Goal: Information Seeking & Learning: Learn about a topic

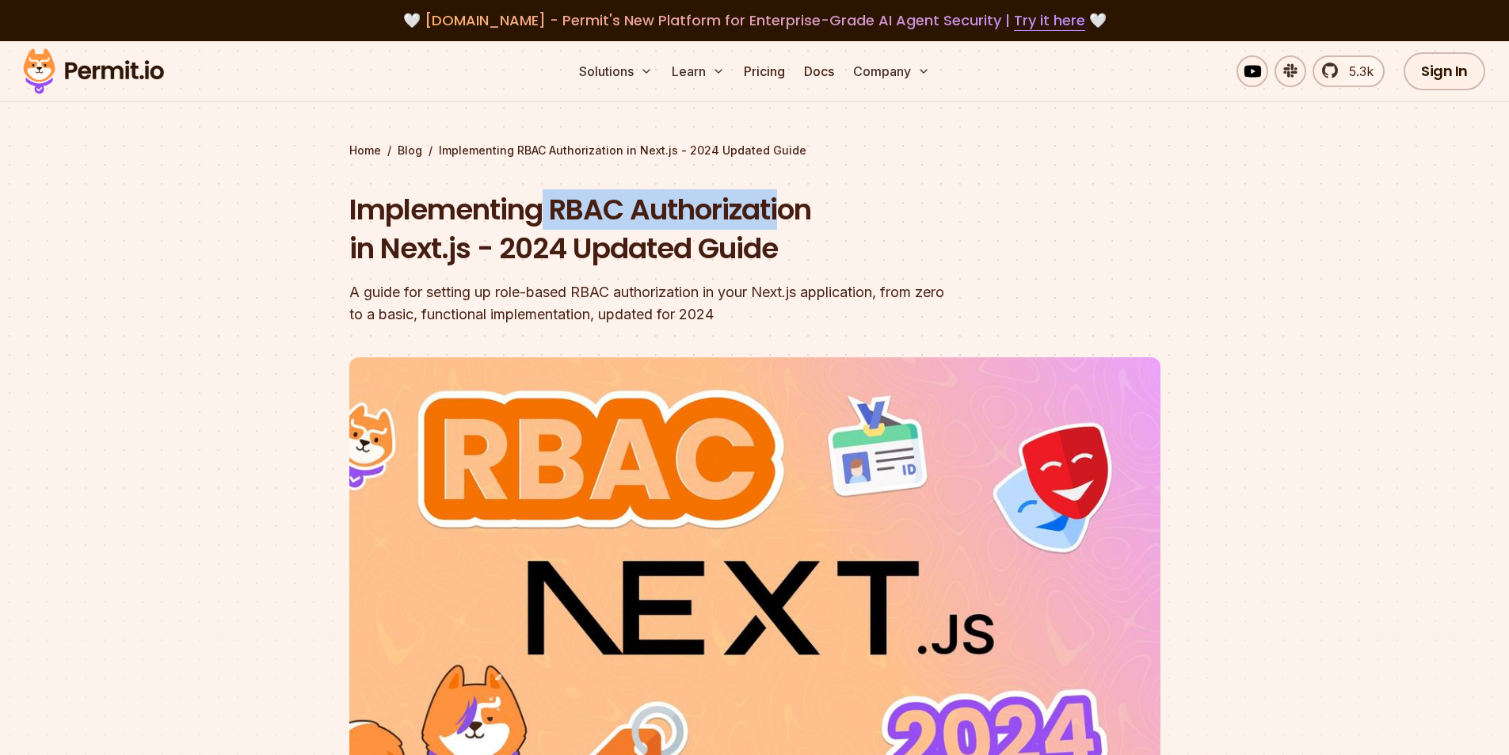
drag, startPoint x: 542, startPoint y: 195, endPoint x: 785, endPoint y: 219, distance: 244.4
click at [785, 219] on h1 "Implementing RBAC Authorization in Next.js - 2024 Updated Guide" at bounding box center [653, 229] width 608 height 78
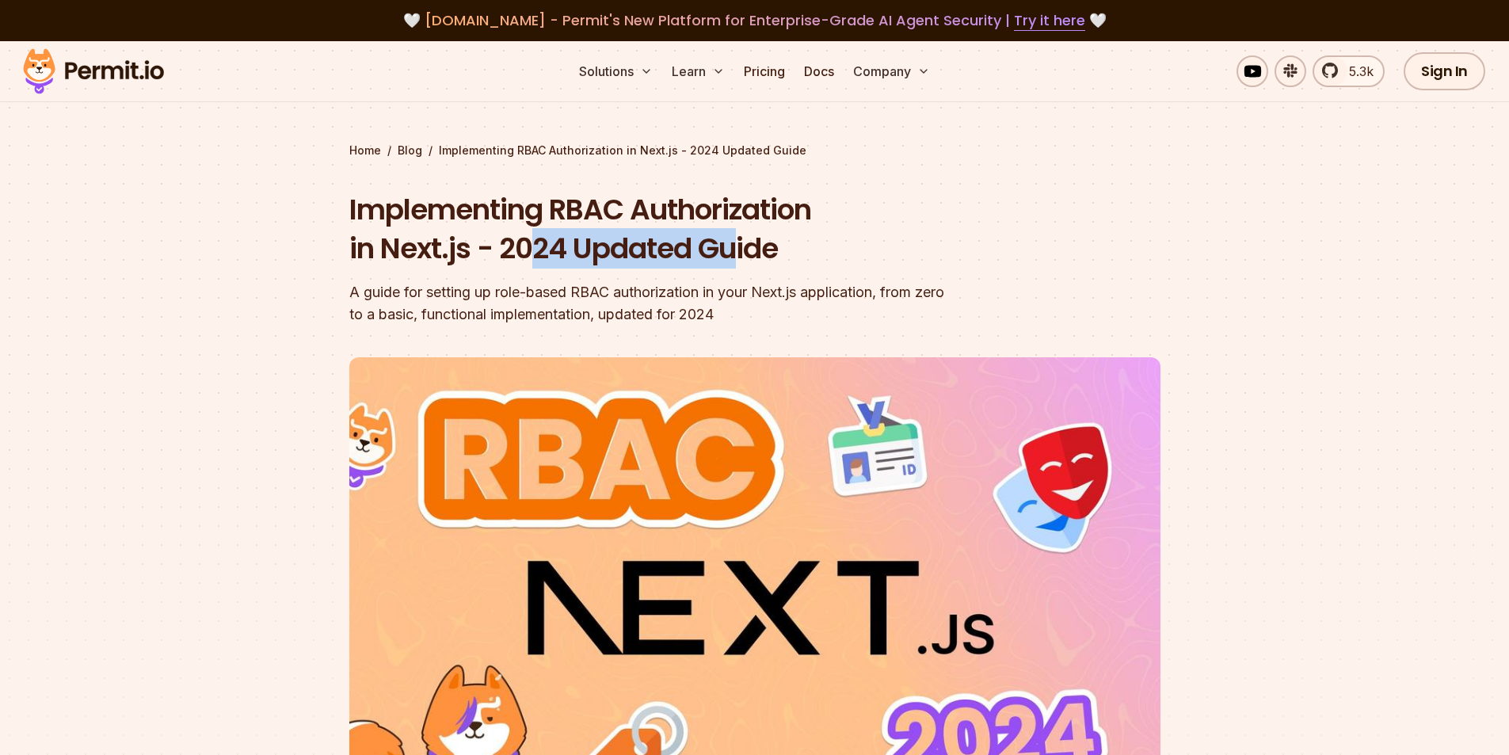
drag, startPoint x: 631, startPoint y: 251, endPoint x: 740, endPoint y: 261, distance: 108.9
click at [740, 261] on h1 "Implementing RBAC Authorization in Next.js - 2024 Updated Guide" at bounding box center [653, 229] width 608 height 78
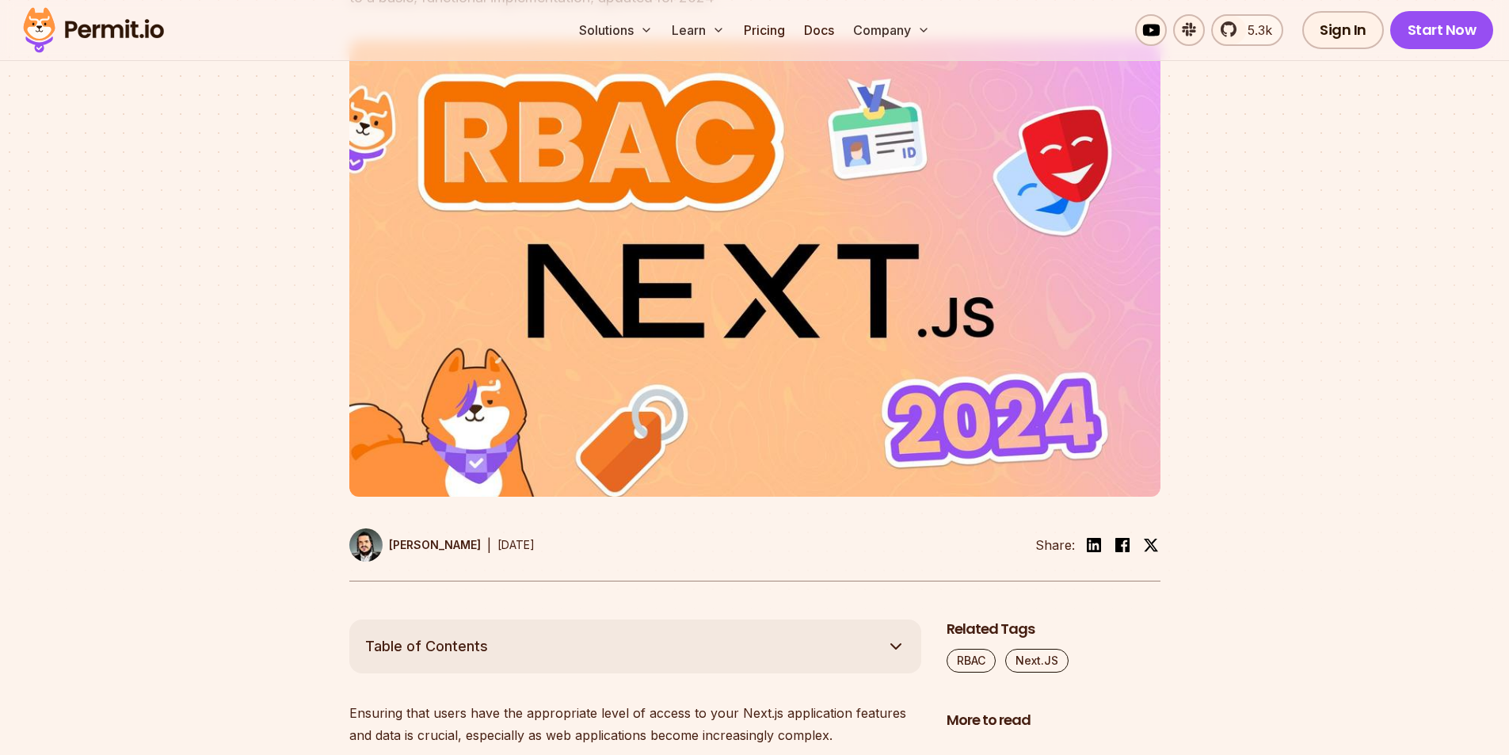
scroll to position [713, 0]
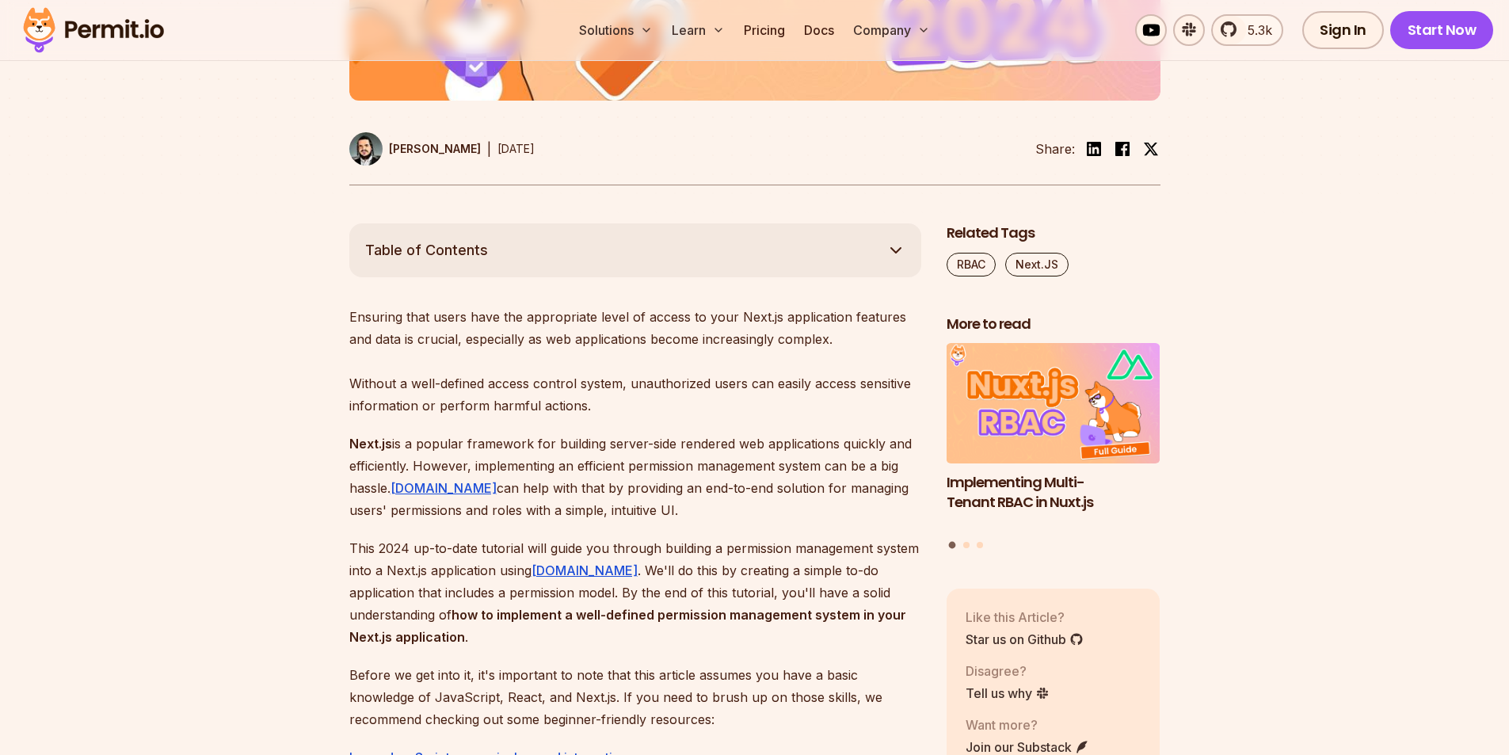
click at [586, 401] on p "Ensuring that users have the appropriate level of access to your Next.js applic…" at bounding box center [635, 361] width 572 height 111
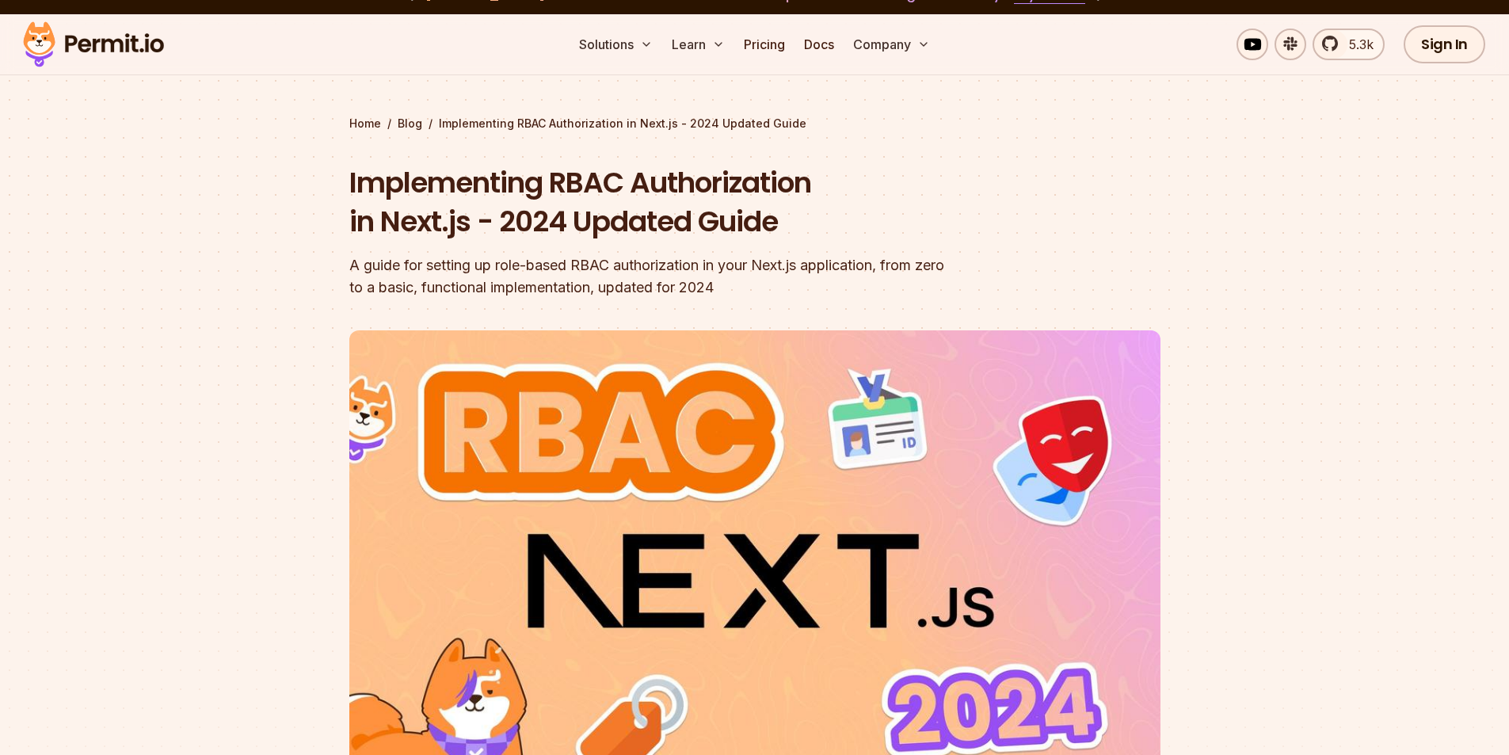
scroll to position [0, 0]
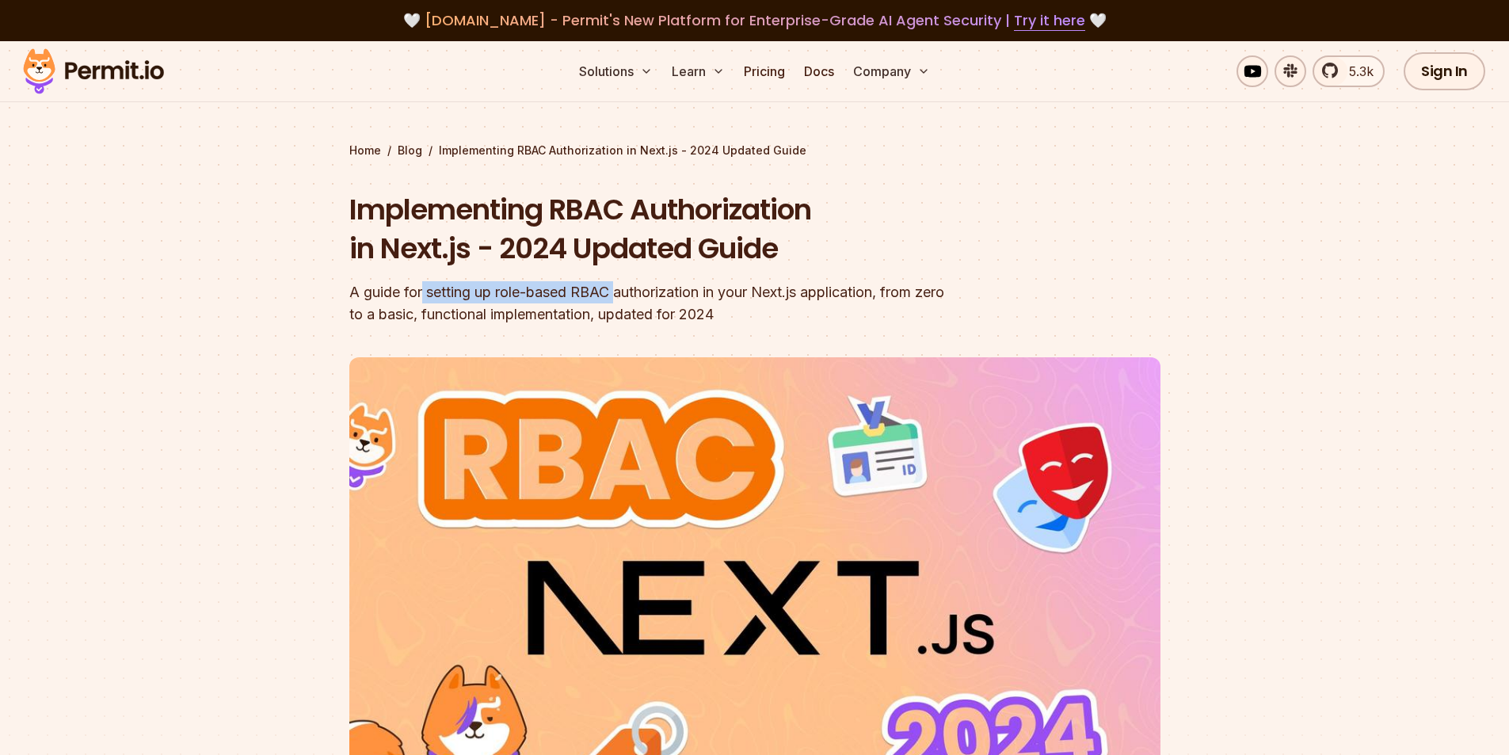
drag, startPoint x: 437, startPoint y: 291, endPoint x: 627, endPoint y: 266, distance: 190.9
click at [619, 301] on div "A guide for setting up role-based RBAC authorization in your Next.js applicatio…" at bounding box center [653, 303] width 608 height 44
click at [760, 68] on link "Pricing" at bounding box center [764, 71] width 54 height 32
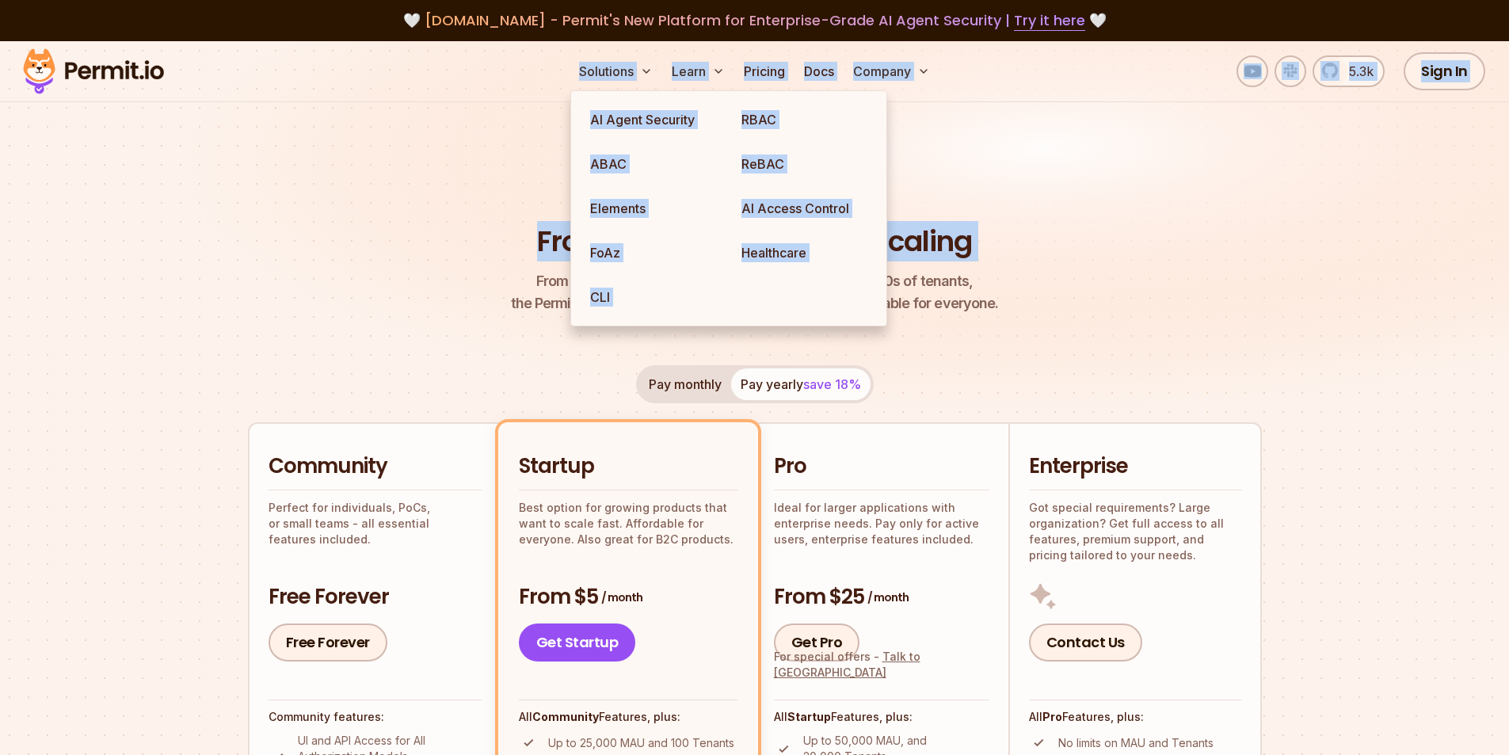
drag, startPoint x: 487, startPoint y: 68, endPoint x: 388, endPoint y: 273, distance: 227.8
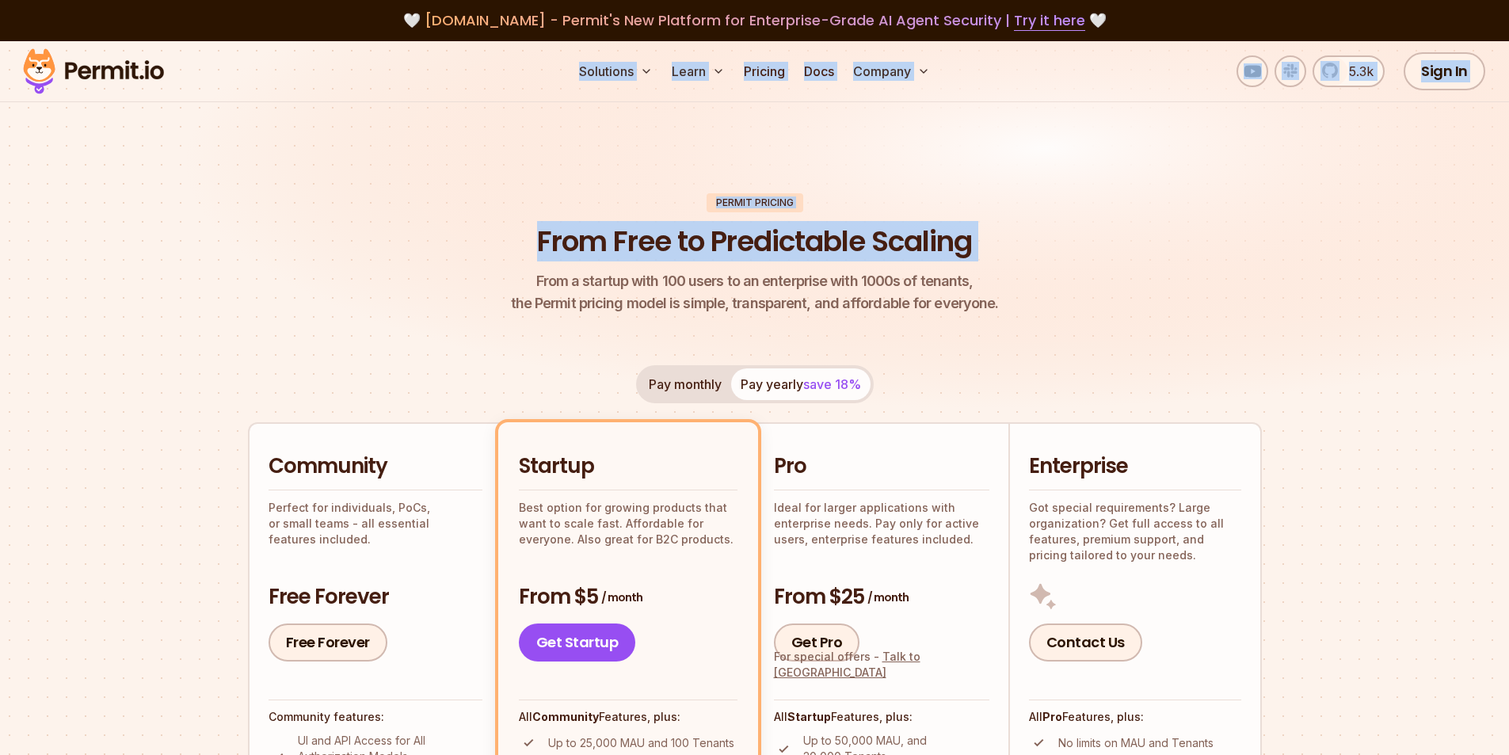
click at [398, 274] on header "Permit Pricing From Free to Predictable Scaling From a startup with 100 users t…" at bounding box center [755, 254] width 1014 height 122
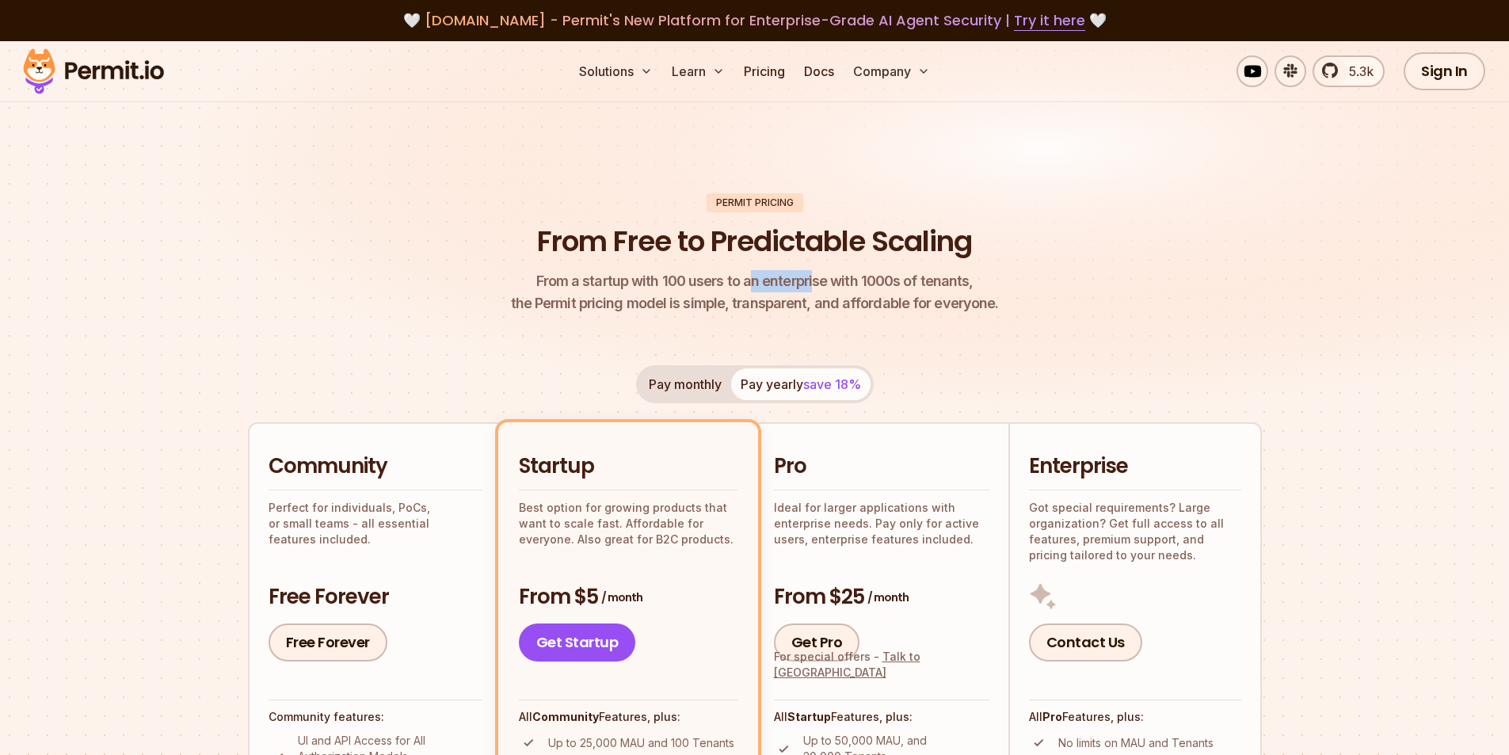
drag, startPoint x: 778, startPoint y: 269, endPoint x: 806, endPoint y: 288, distance: 33.6
click at [810, 272] on header "Permit Pricing From Free to Predictable Scaling From a startup with 100 users t…" at bounding box center [755, 254] width 1014 height 122
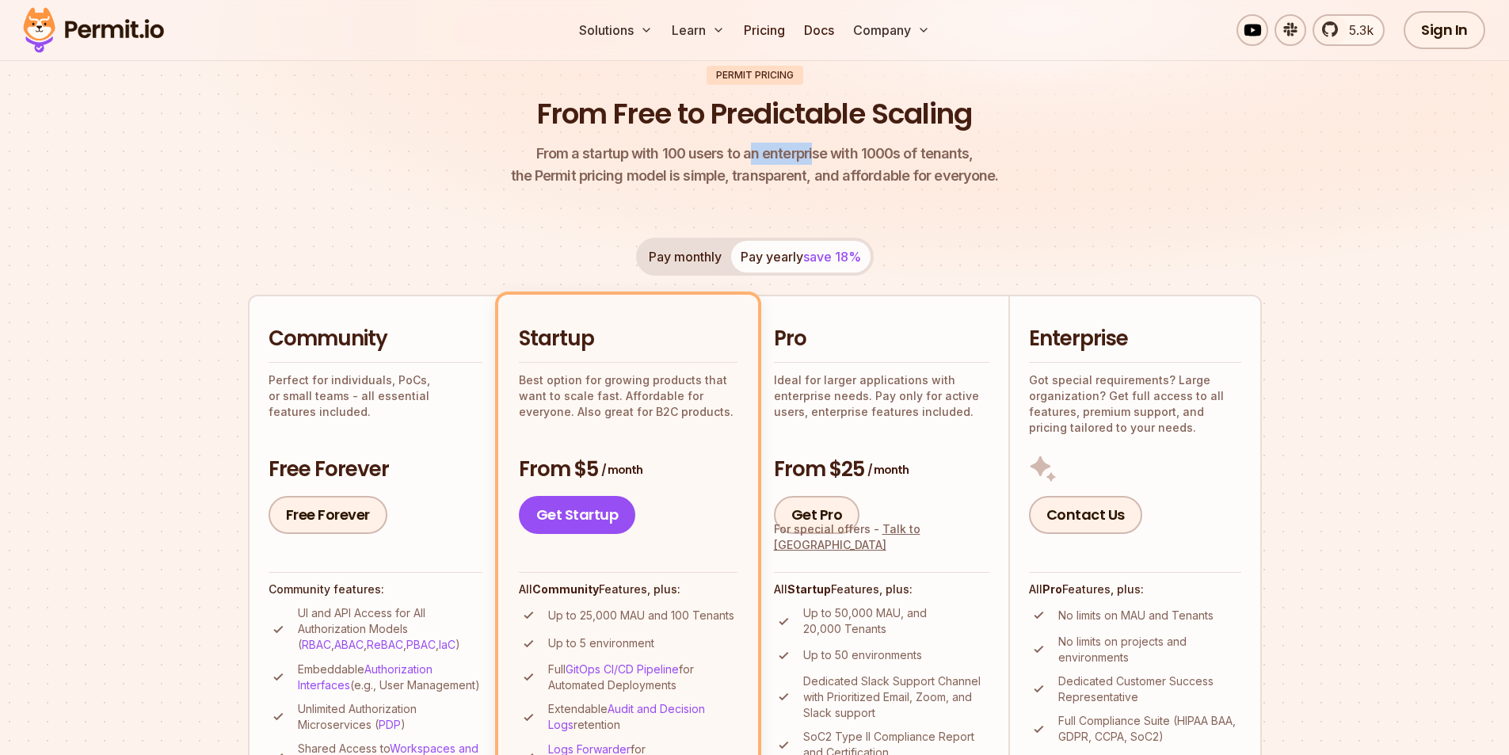
scroll to position [158, 0]
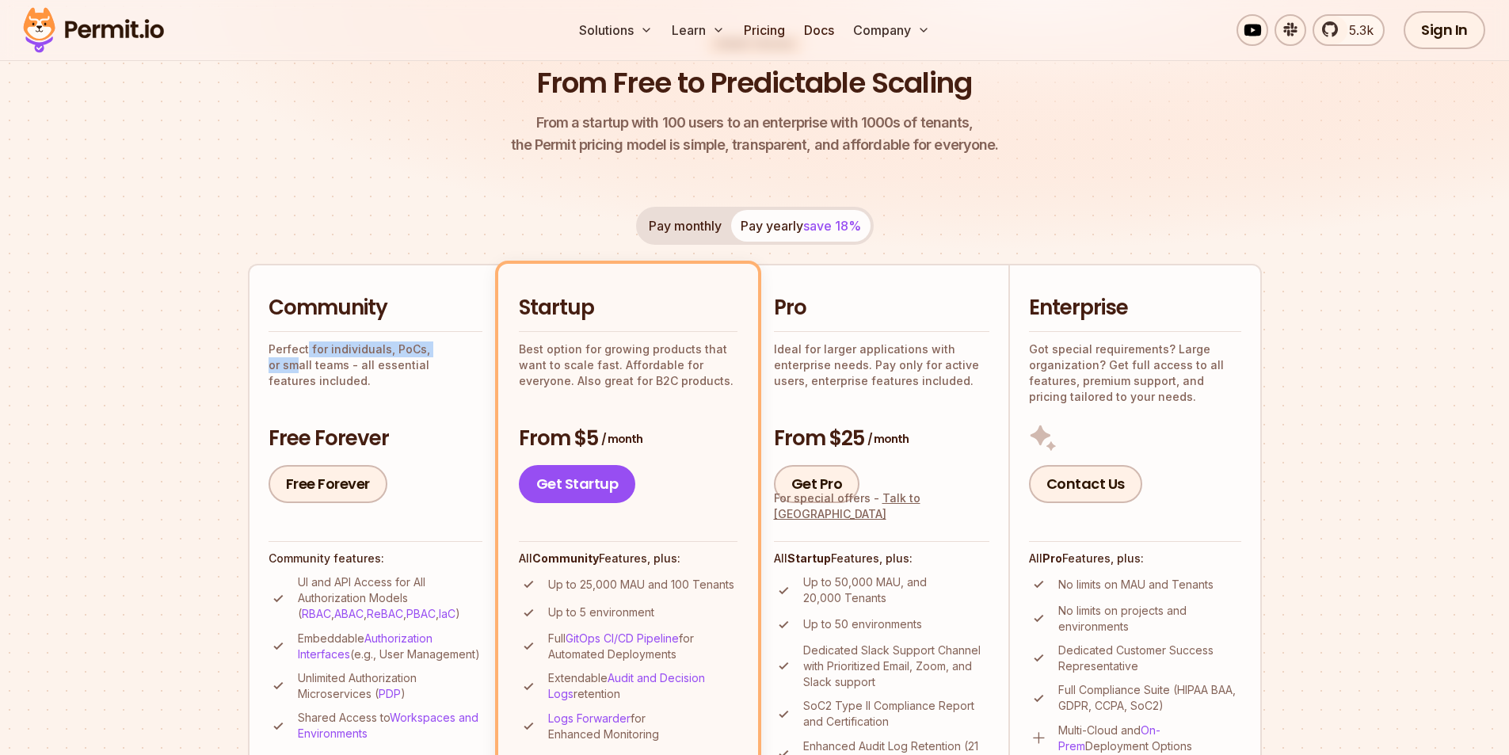
drag, startPoint x: 305, startPoint y: 354, endPoint x: 456, endPoint y: 354, distance: 151.3
click at [456, 354] on p "Perfect for individuals, PoCs, or small teams - all essential features included." at bounding box center [376, 365] width 214 height 48
drag, startPoint x: 335, startPoint y: 368, endPoint x: 445, endPoint y: 365, distance: 110.1
click at [445, 365] on p "Perfect for individuals, PoCs, or small teams - all essential features included." at bounding box center [376, 365] width 214 height 48
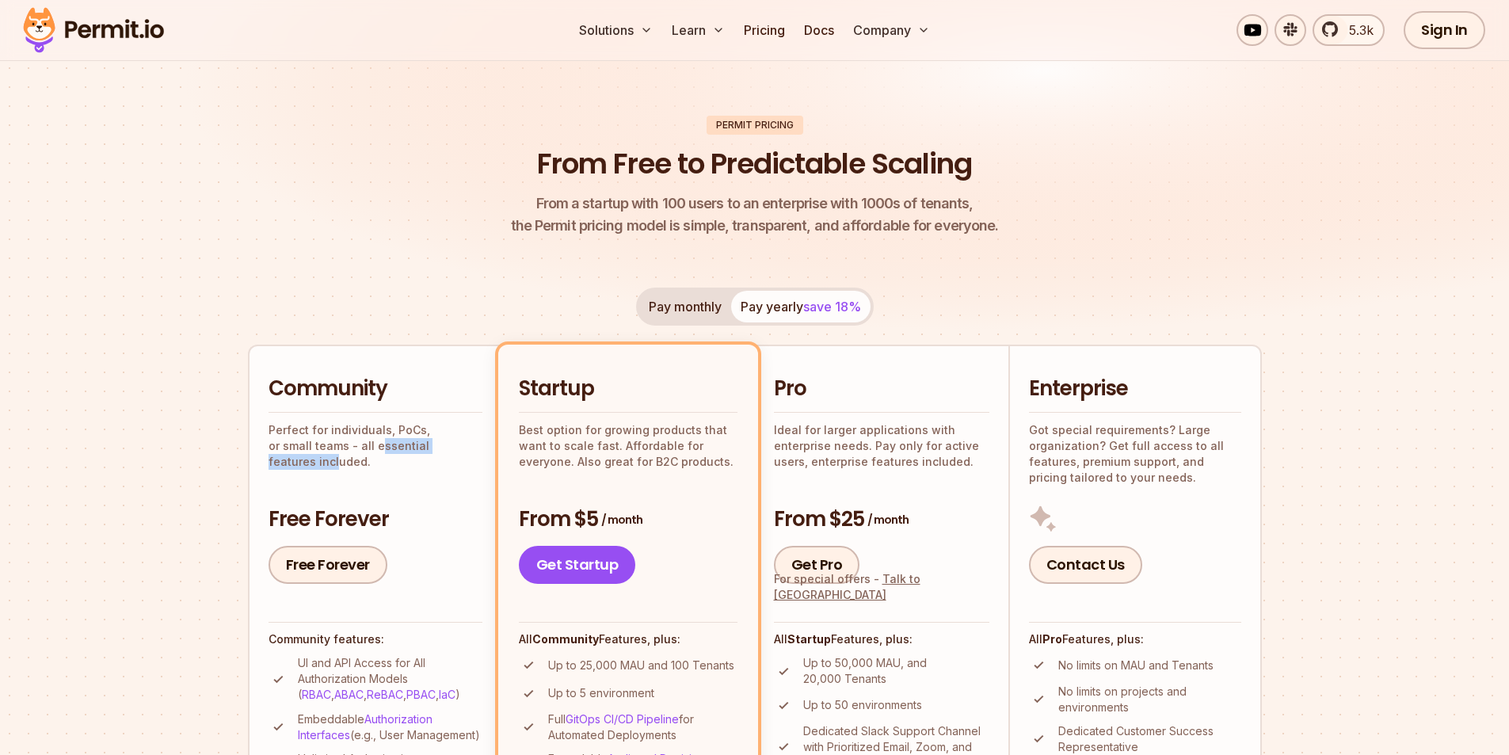
scroll to position [0, 0]
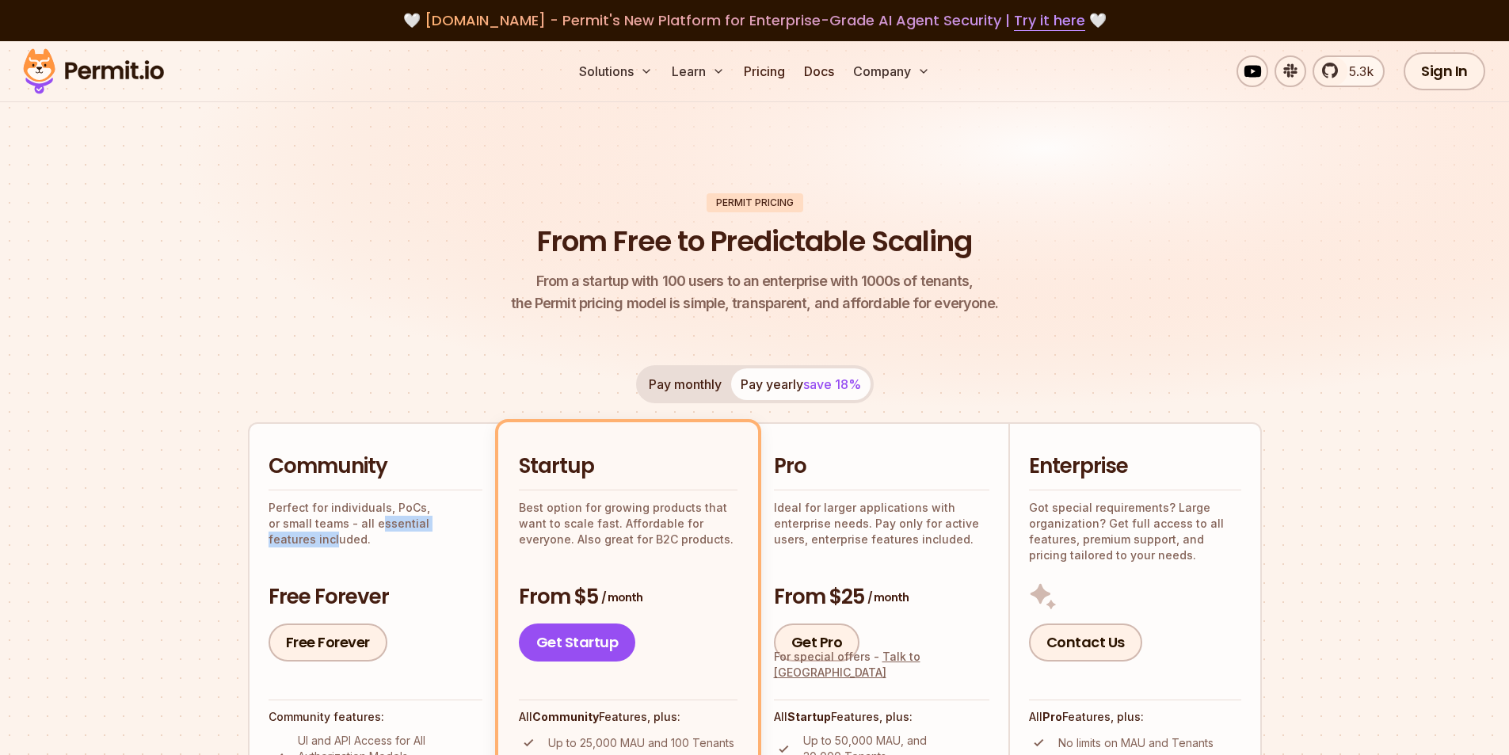
click at [110, 59] on img at bounding box center [93, 71] width 155 height 54
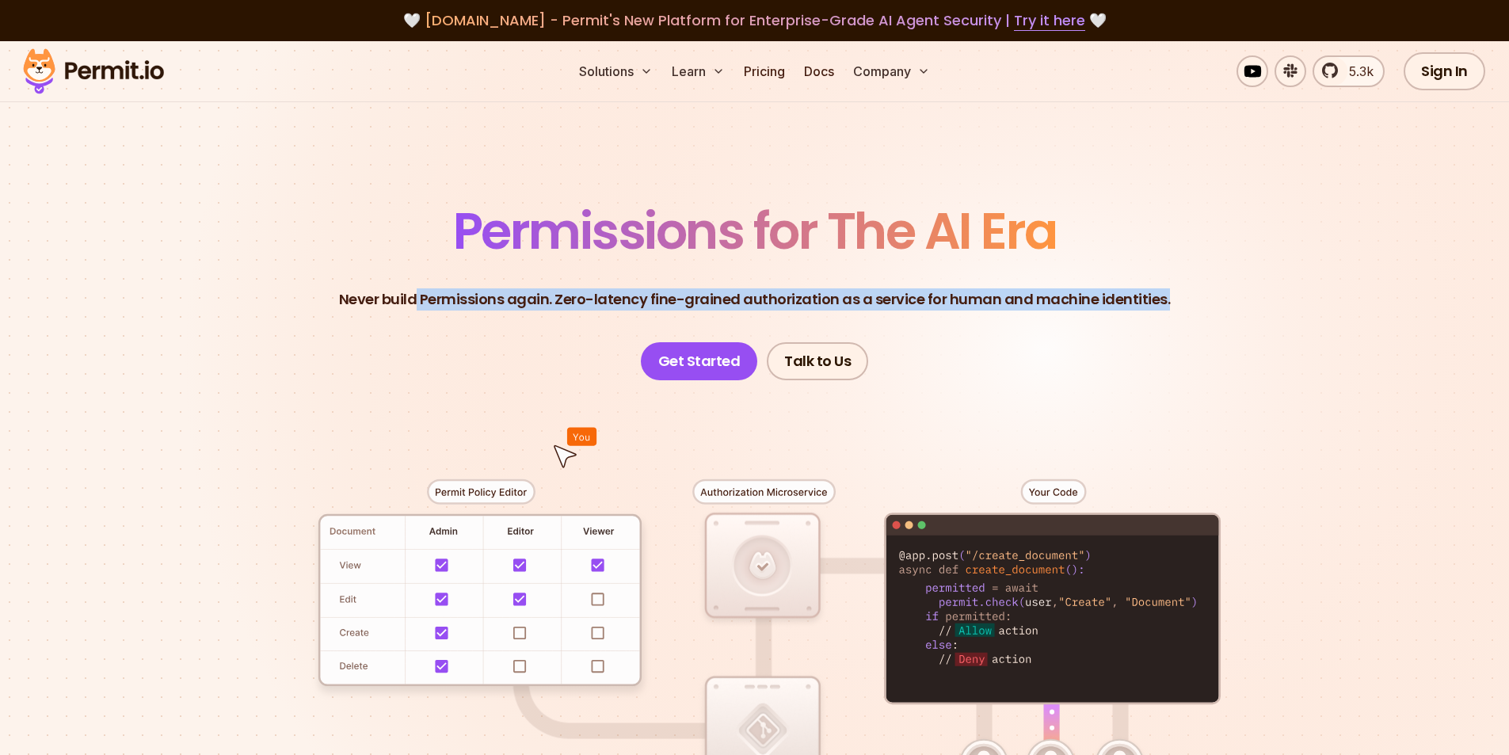
drag, startPoint x: 421, startPoint y: 296, endPoint x: 1209, endPoint y: 313, distance: 787.5
click at [1209, 313] on header "Permissions for The AI Era Never build Permissions again. Zero-latency fine-gra…" at bounding box center [754, 293] width 1109 height 174
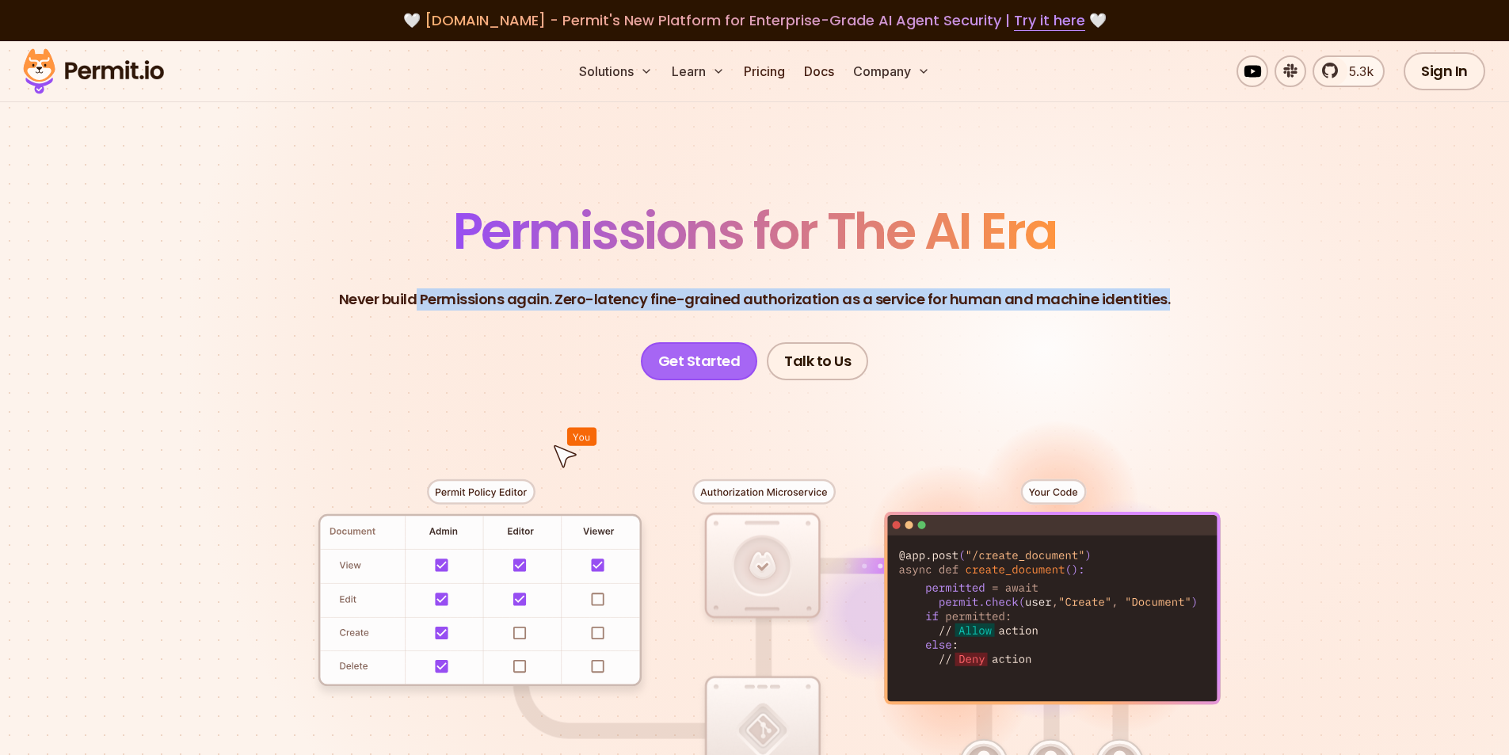
click at [691, 358] on link "Get Started" at bounding box center [699, 361] width 117 height 38
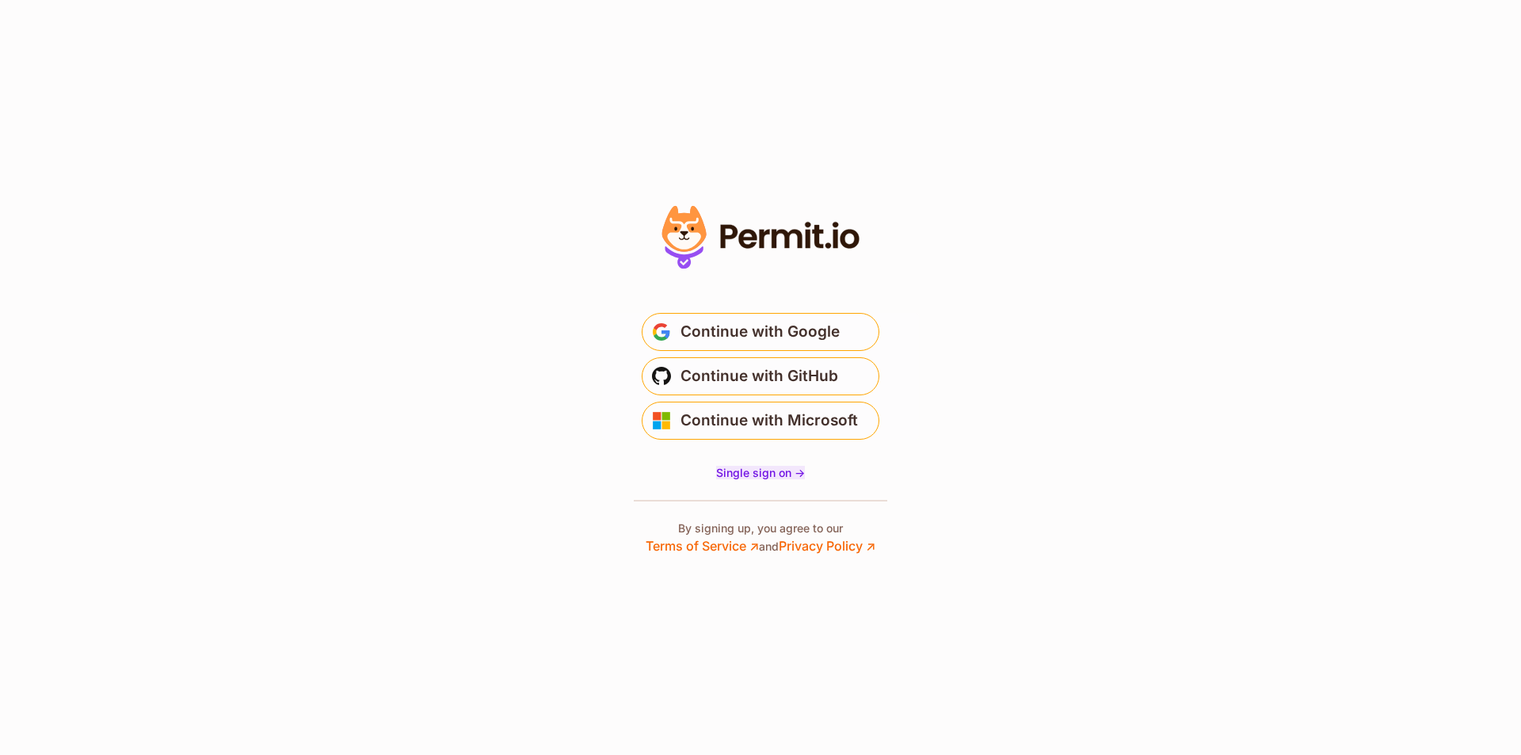
click at [757, 478] on span "Single sign on ->" at bounding box center [760, 472] width 89 height 13
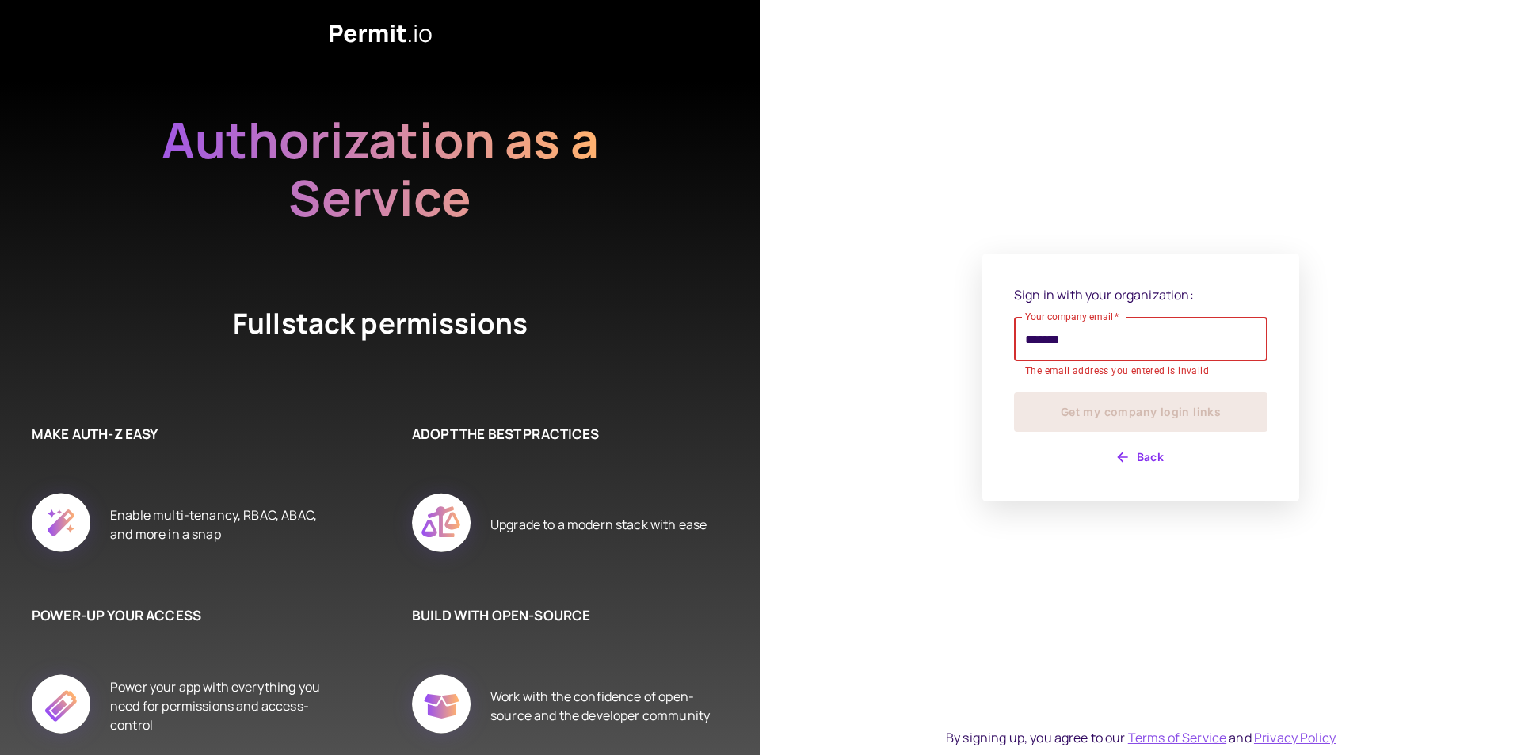
type input "**********"
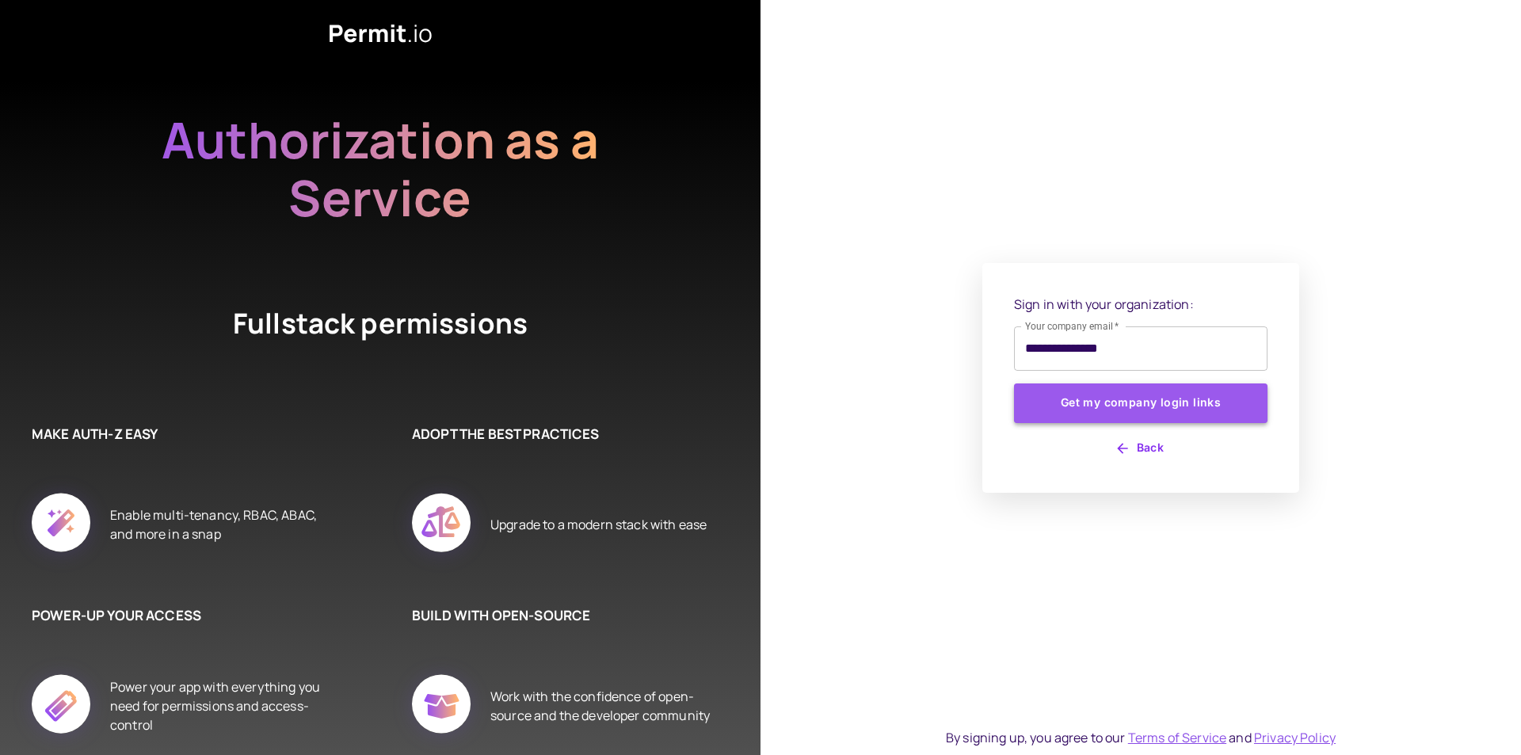
click at [1099, 410] on button "Get my company login links" at bounding box center [1140, 403] width 253 height 40
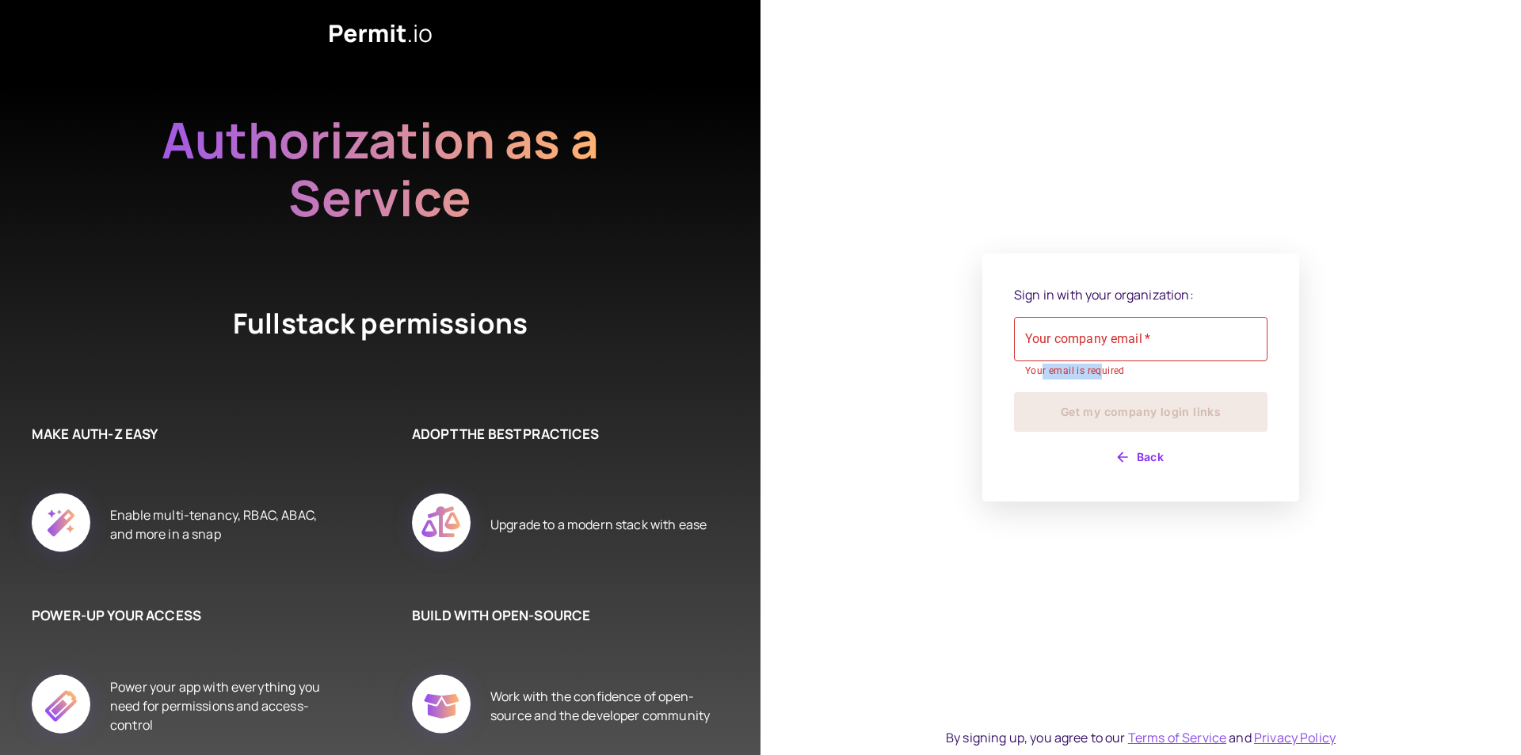
drag, startPoint x: 1039, startPoint y: 379, endPoint x: 1098, endPoint y: 379, distance: 58.6
click at [1098, 379] on p "Your email is required" at bounding box center [1140, 372] width 231 height 16
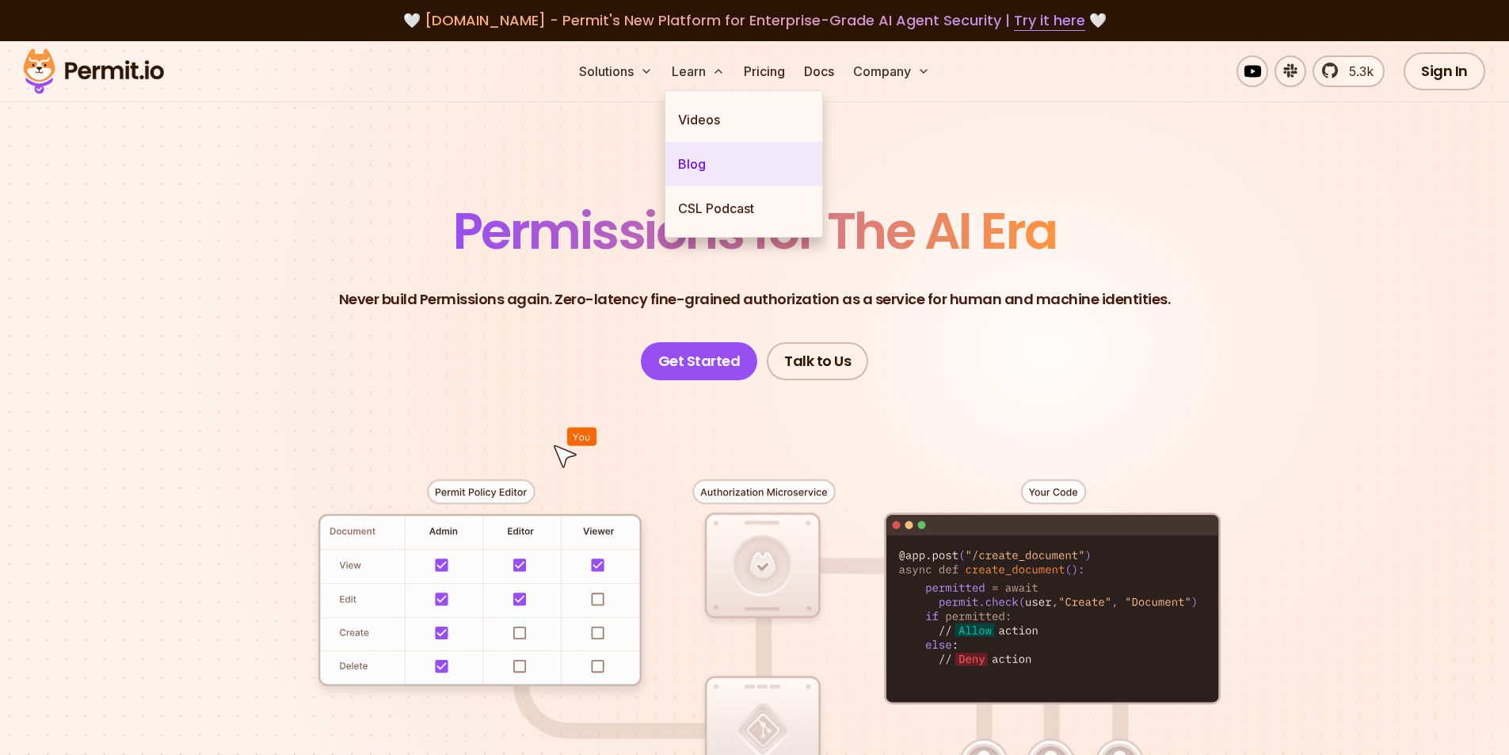
click at [695, 158] on link "Blog" at bounding box center [743, 164] width 157 height 44
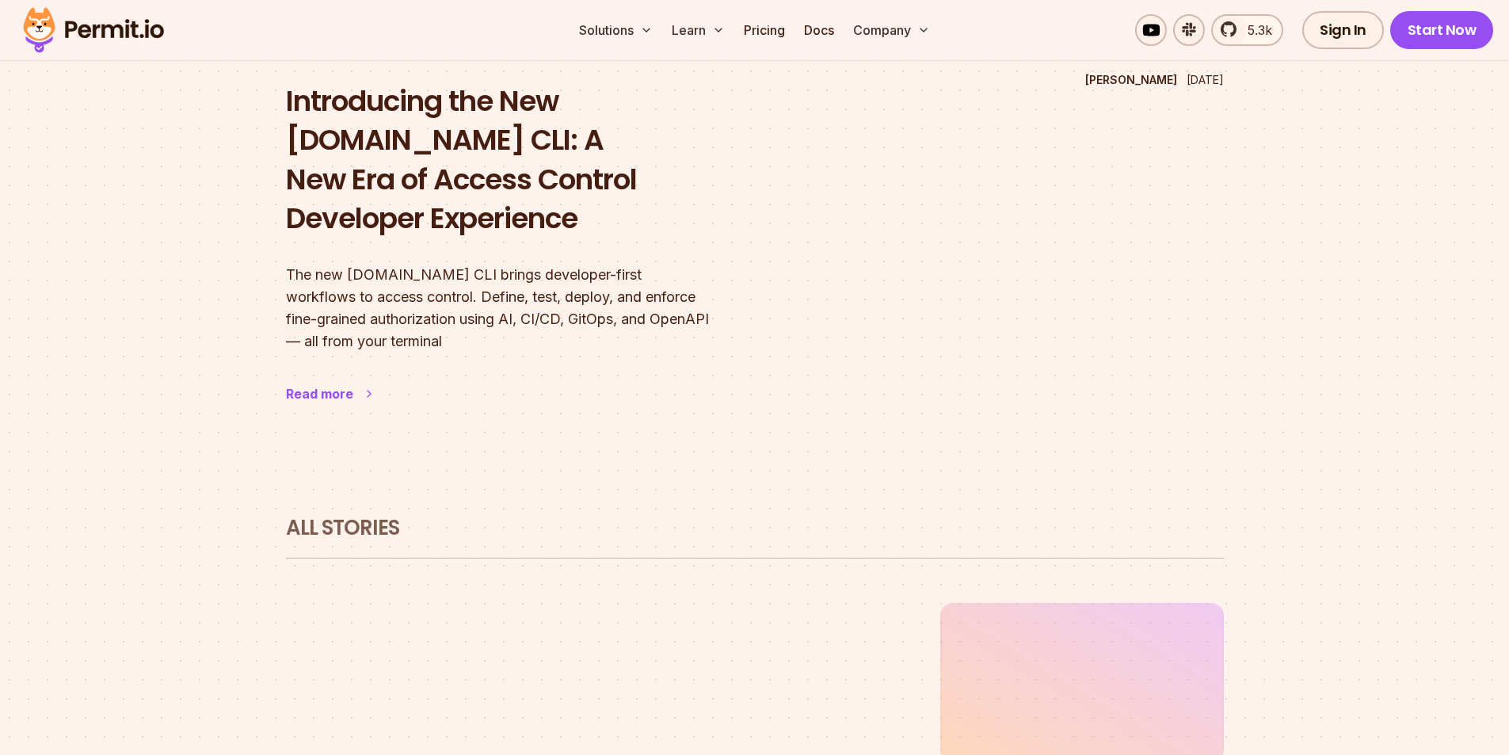
scroll to position [554, 0]
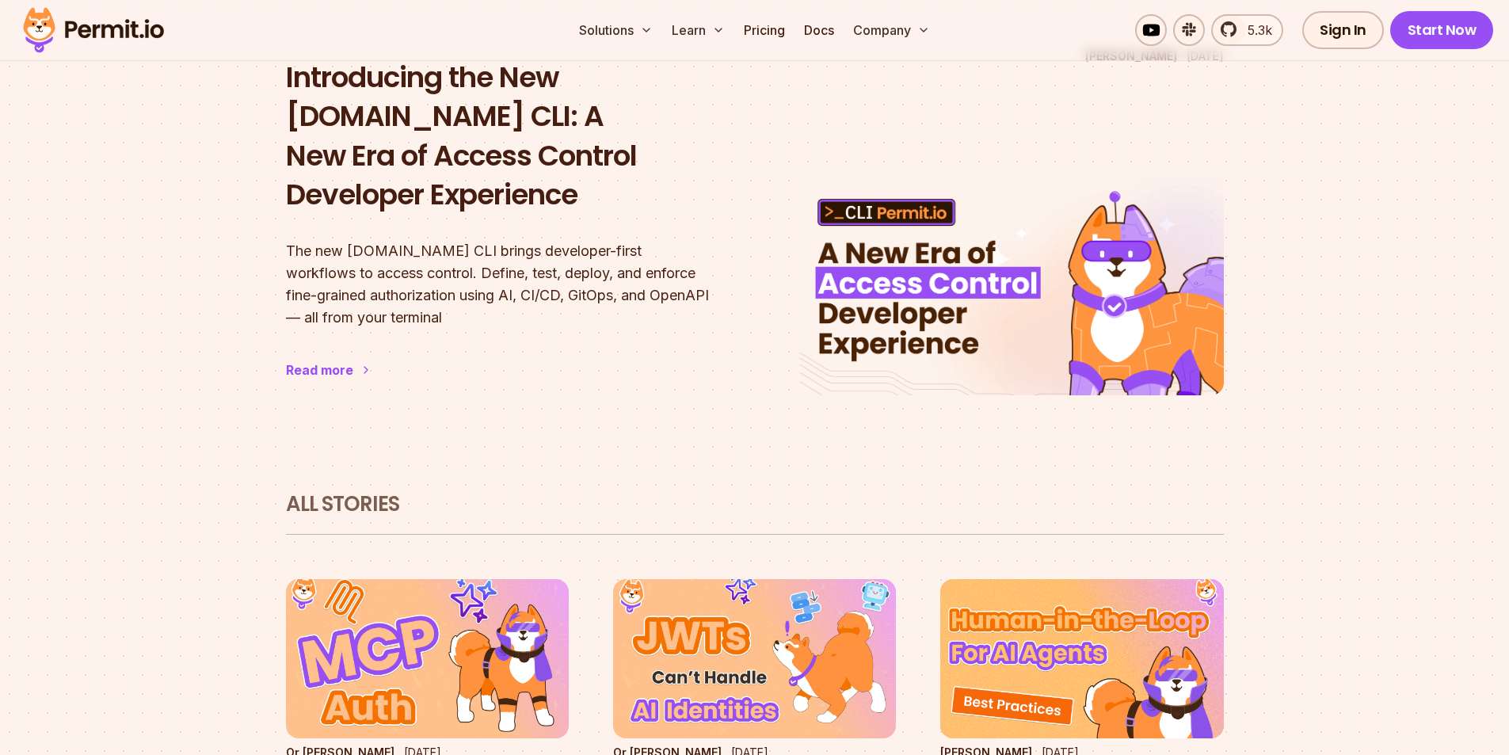
click at [355, 490] on div "All Stories" at bounding box center [755, 512] width 938 height 45
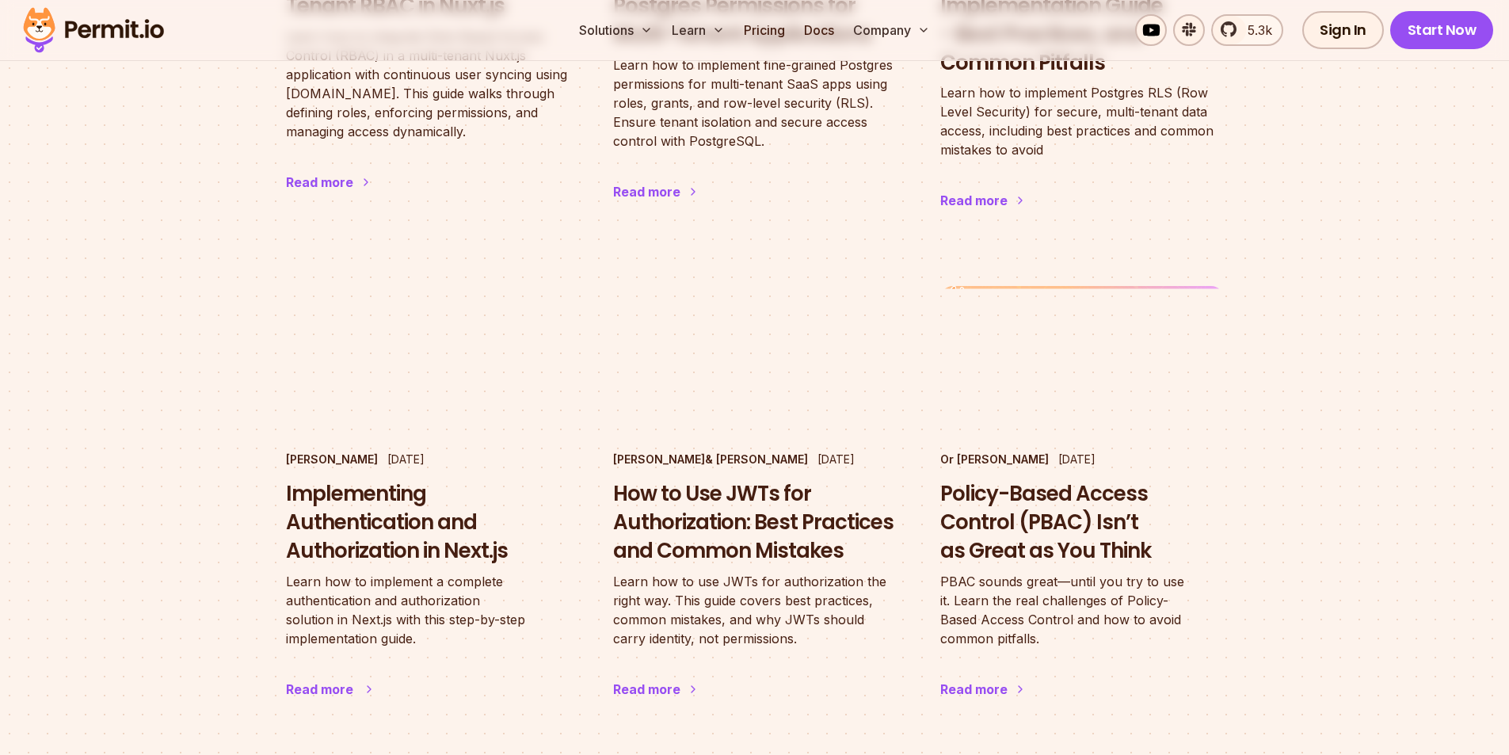
scroll to position [2456, 0]
